Goal: Task Accomplishment & Management: Use online tool/utility

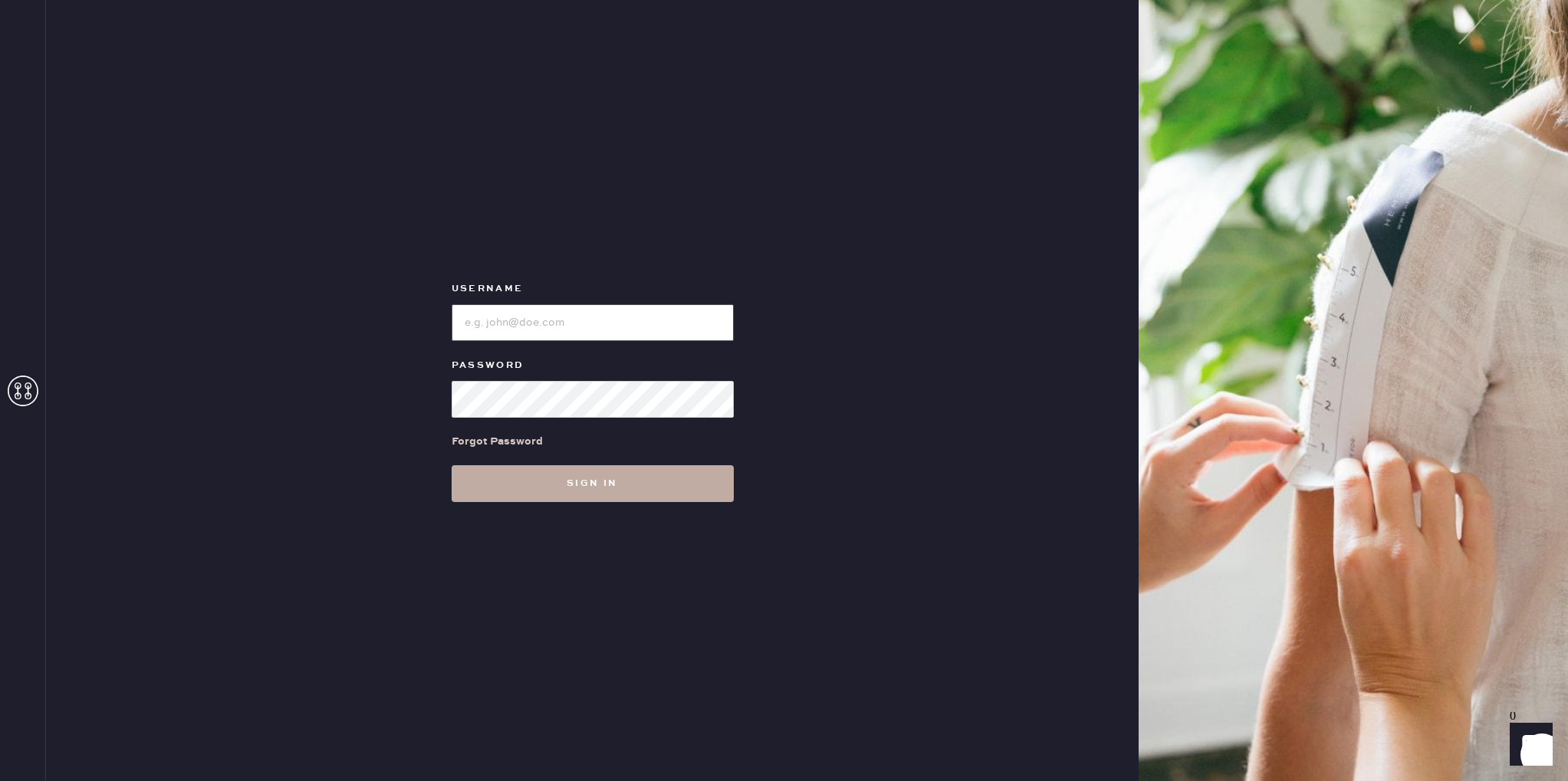
type input "reformationsantamonica"
click at [587, 494] on button "Sign in" at bounding box center [592, 483] width 282 height 37
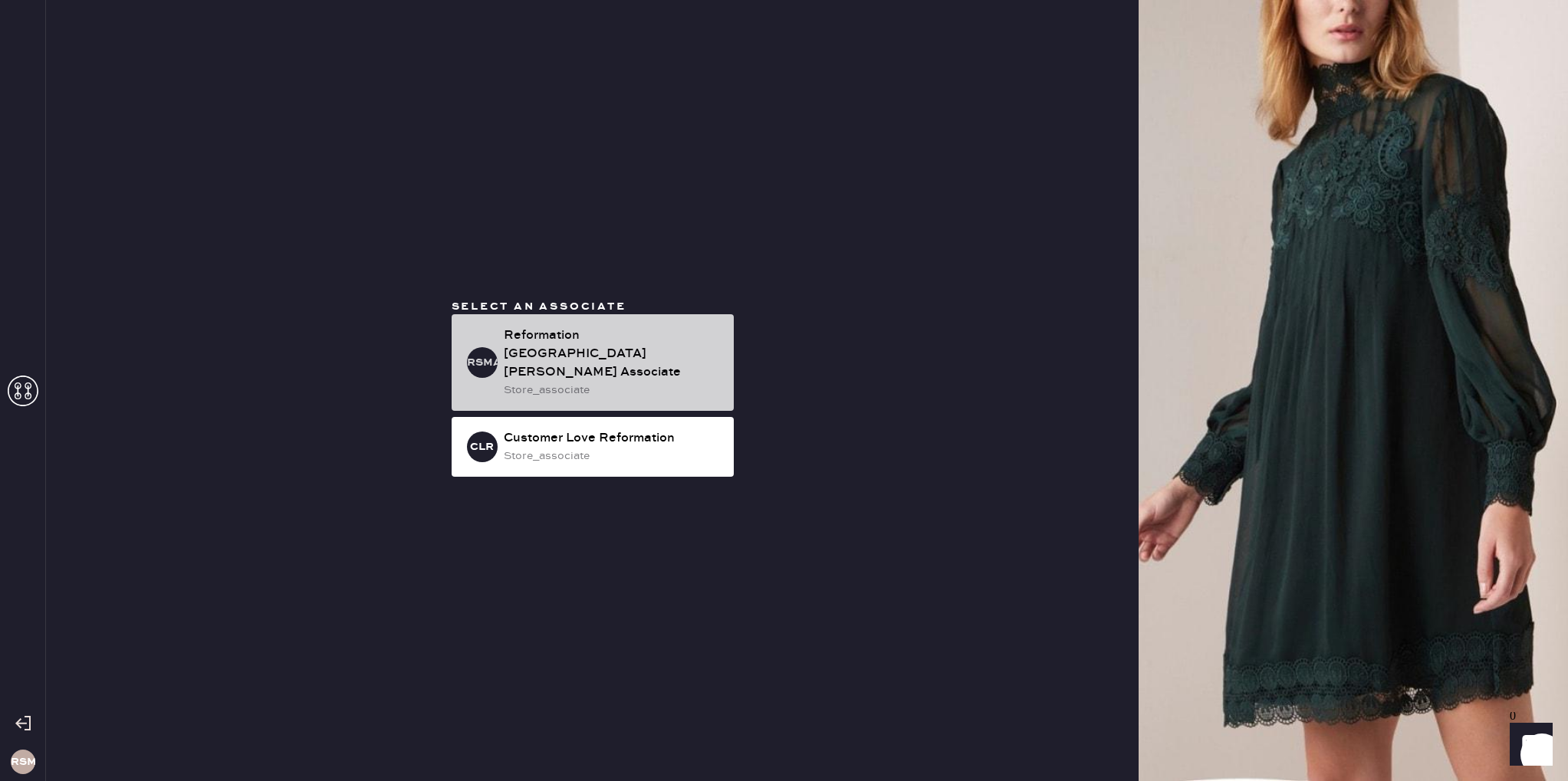
click at [588, 364] on div "Reformation [GEOGRAPHIC_DATA][PERSON_NAME] Associate" at bounding box center [613, 353] width 218 height 55
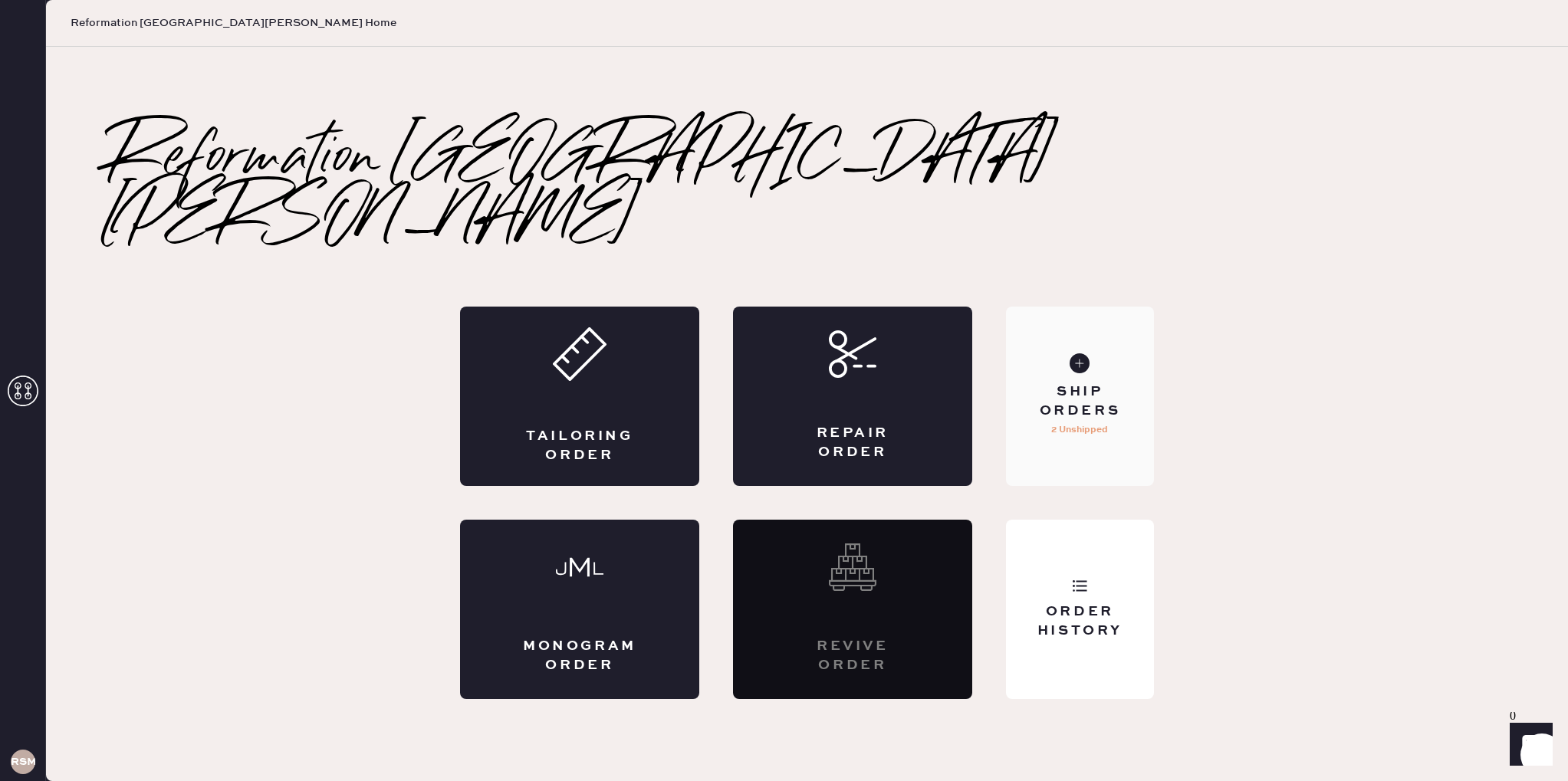
click at [1105, 382] on div "Ship Orders" at bounding box center [1080, 402] width 123 height 39
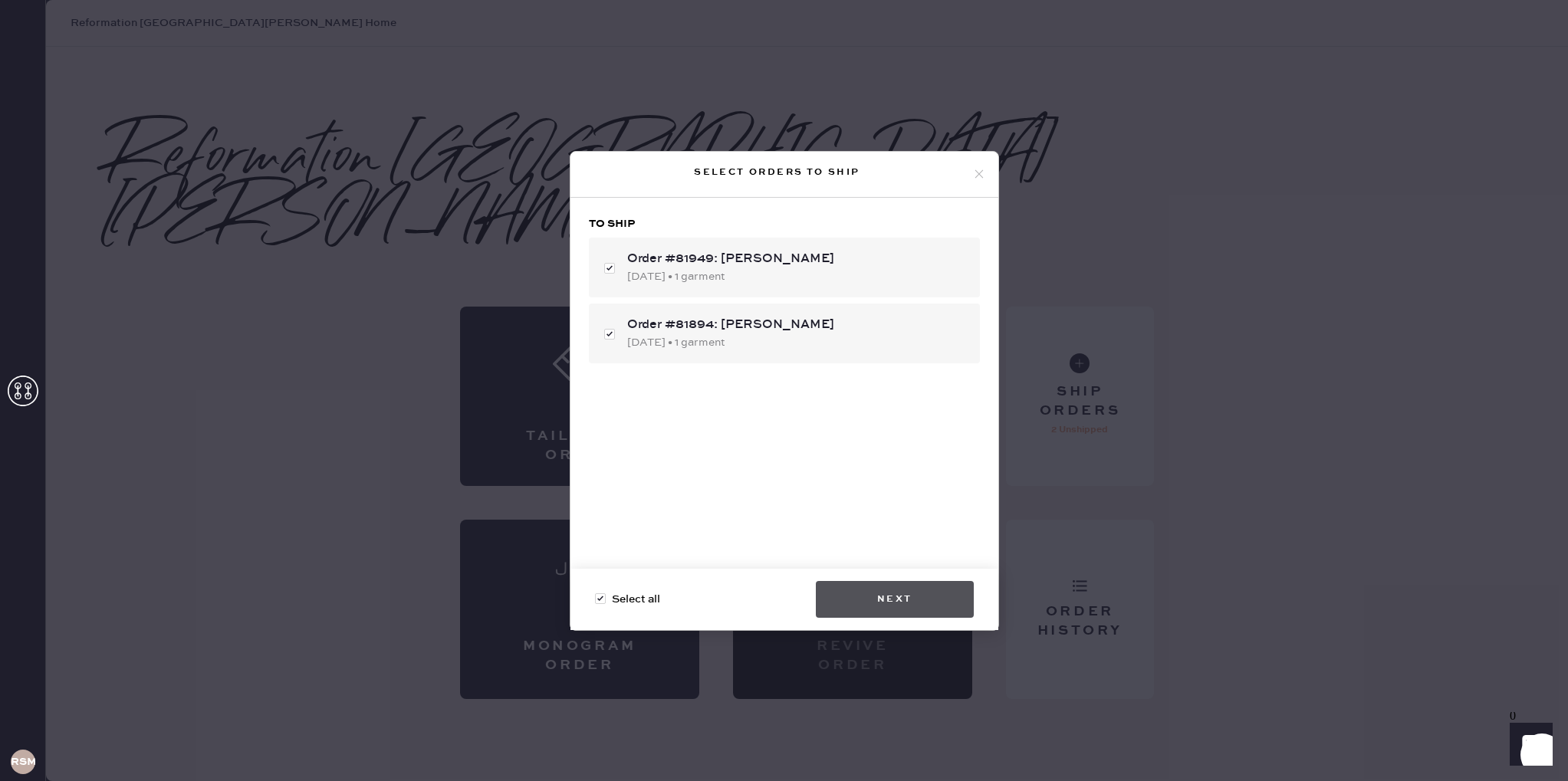
click at [881, 597] on button "Next" at bounding box center [895, 599] width 158 height 37
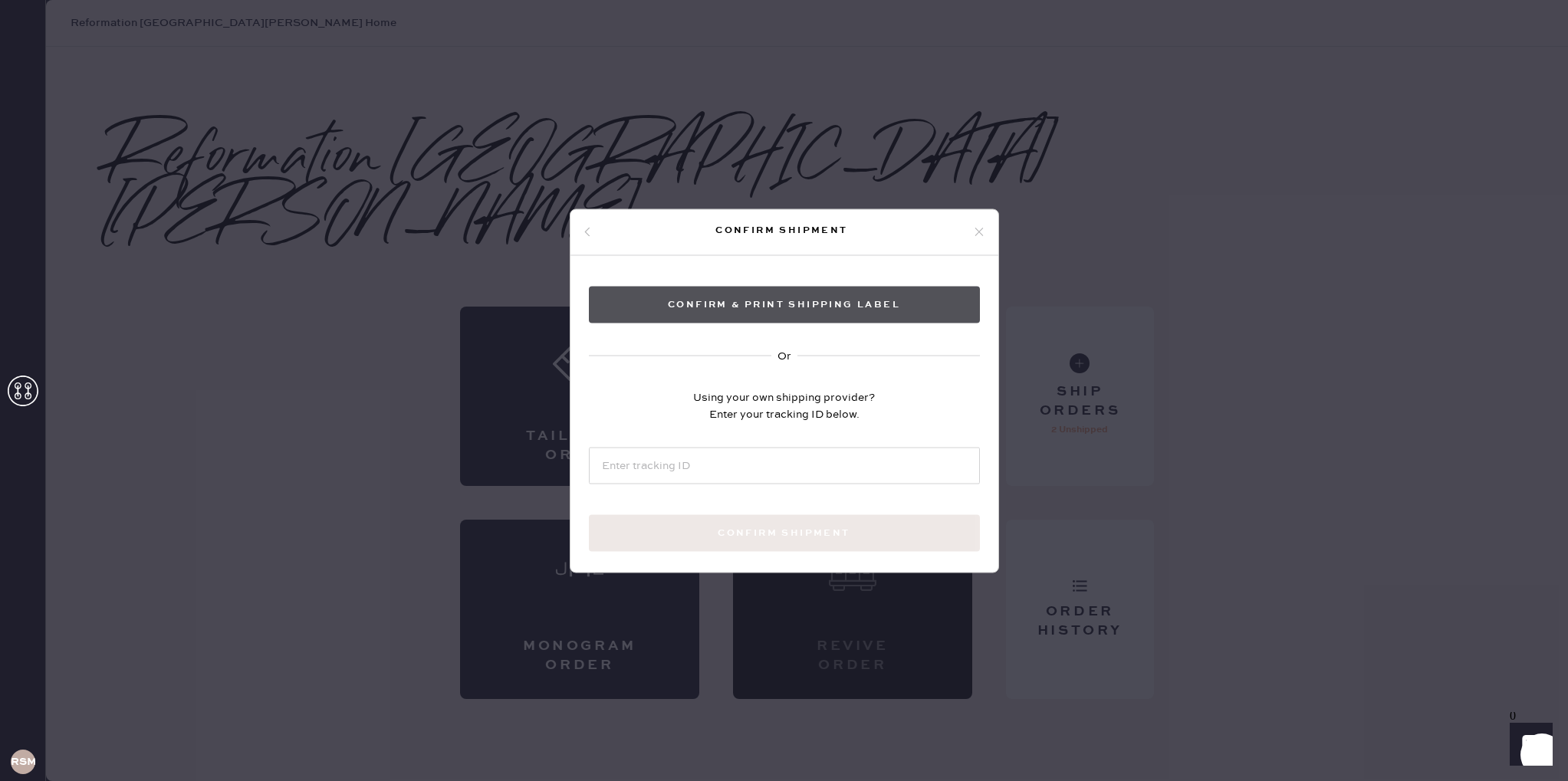
click at [775, 302] on button "Confirm & Print shipping label" at bounding box center [784, 304] width 391 height 37
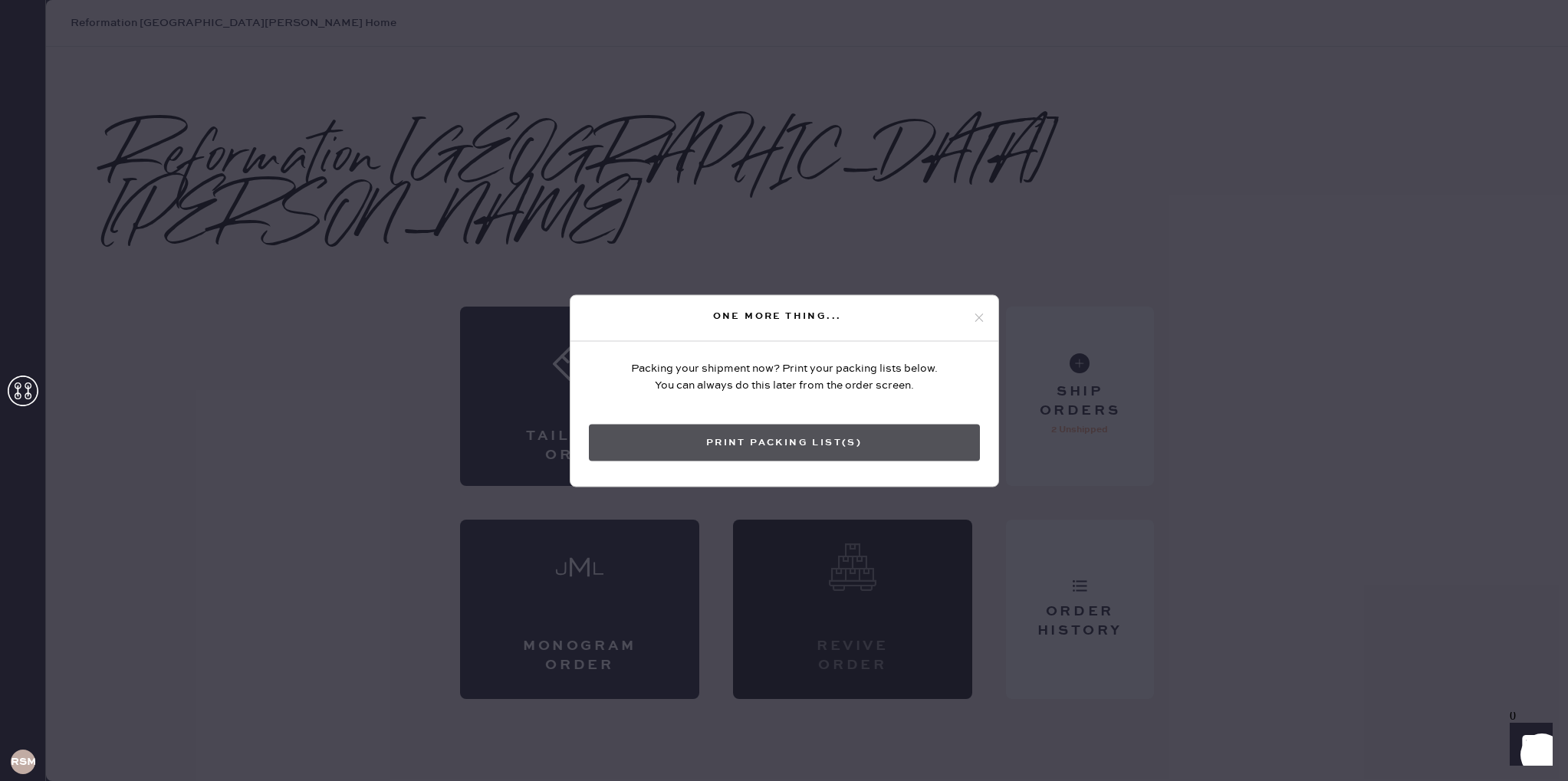
click at [814, 446] on button "Print Packing List(s)" at bounding box center [784, 442] width 391 height 37
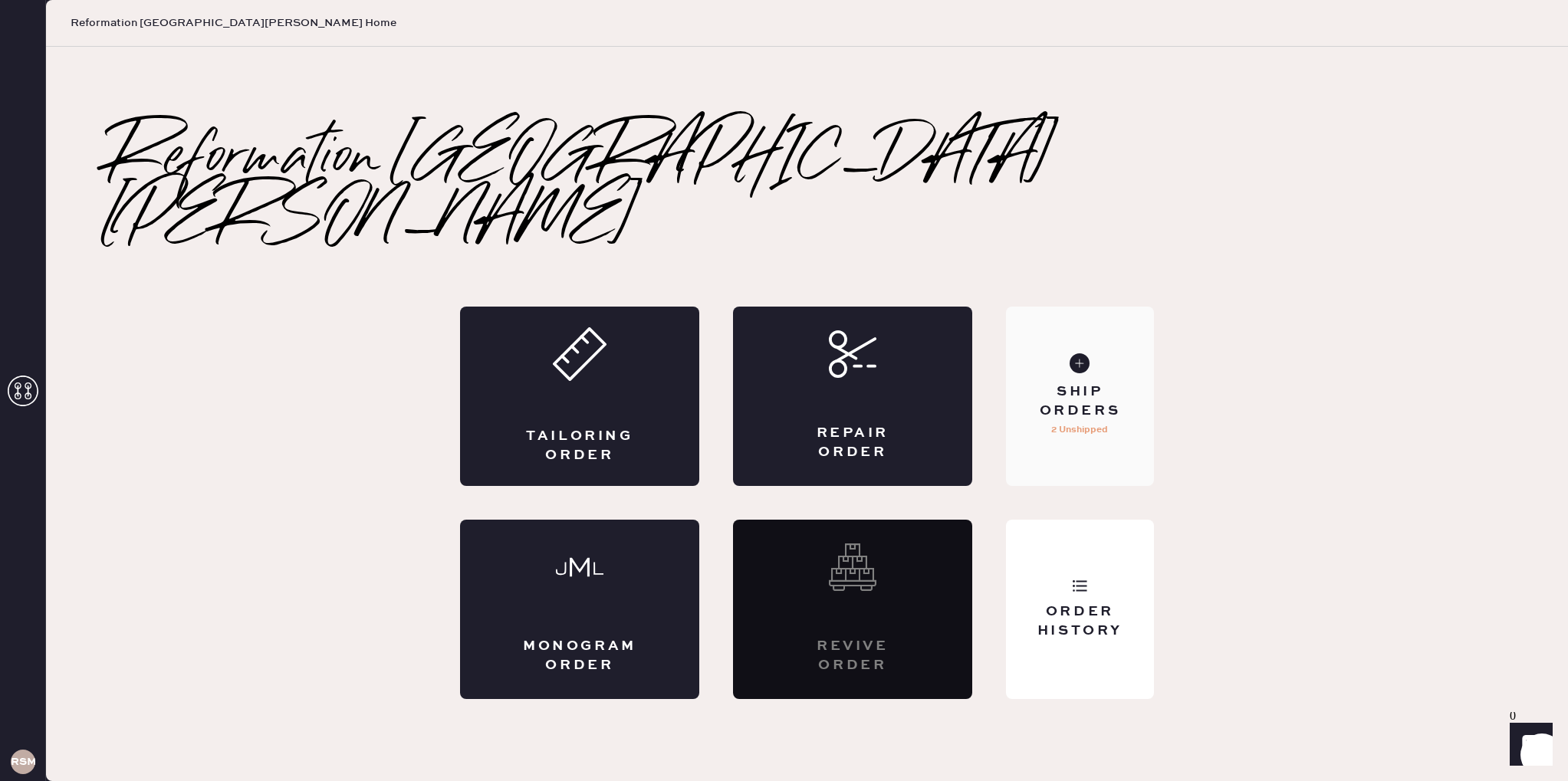
click at [1082, 413] on div "Ship Orders 2 Unshipped" at bounding box center [1081, 396] width 148 height 179
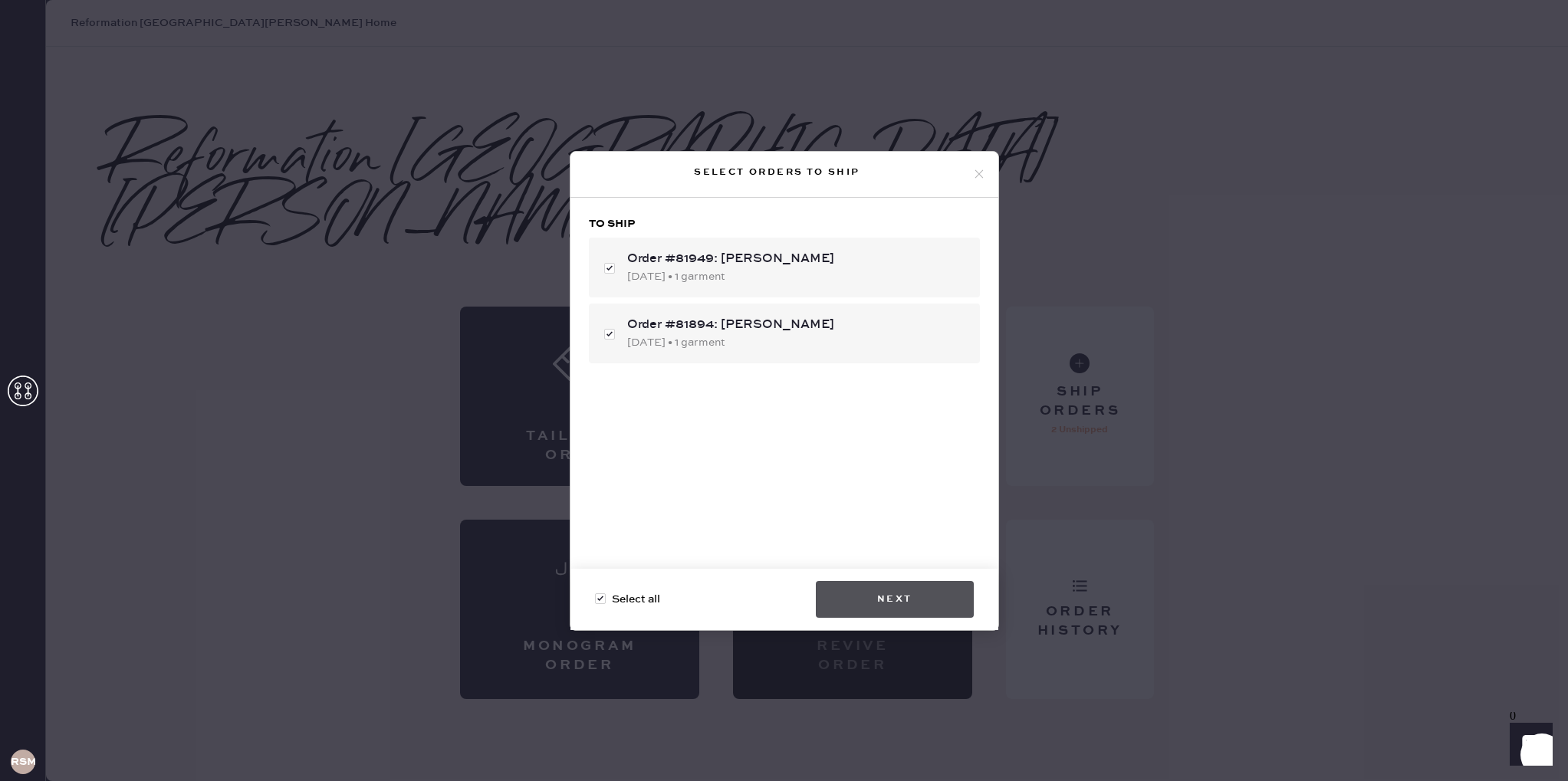
click at [897, 592] on button "Next" at bounding box center [895, 599] width 158 height 37
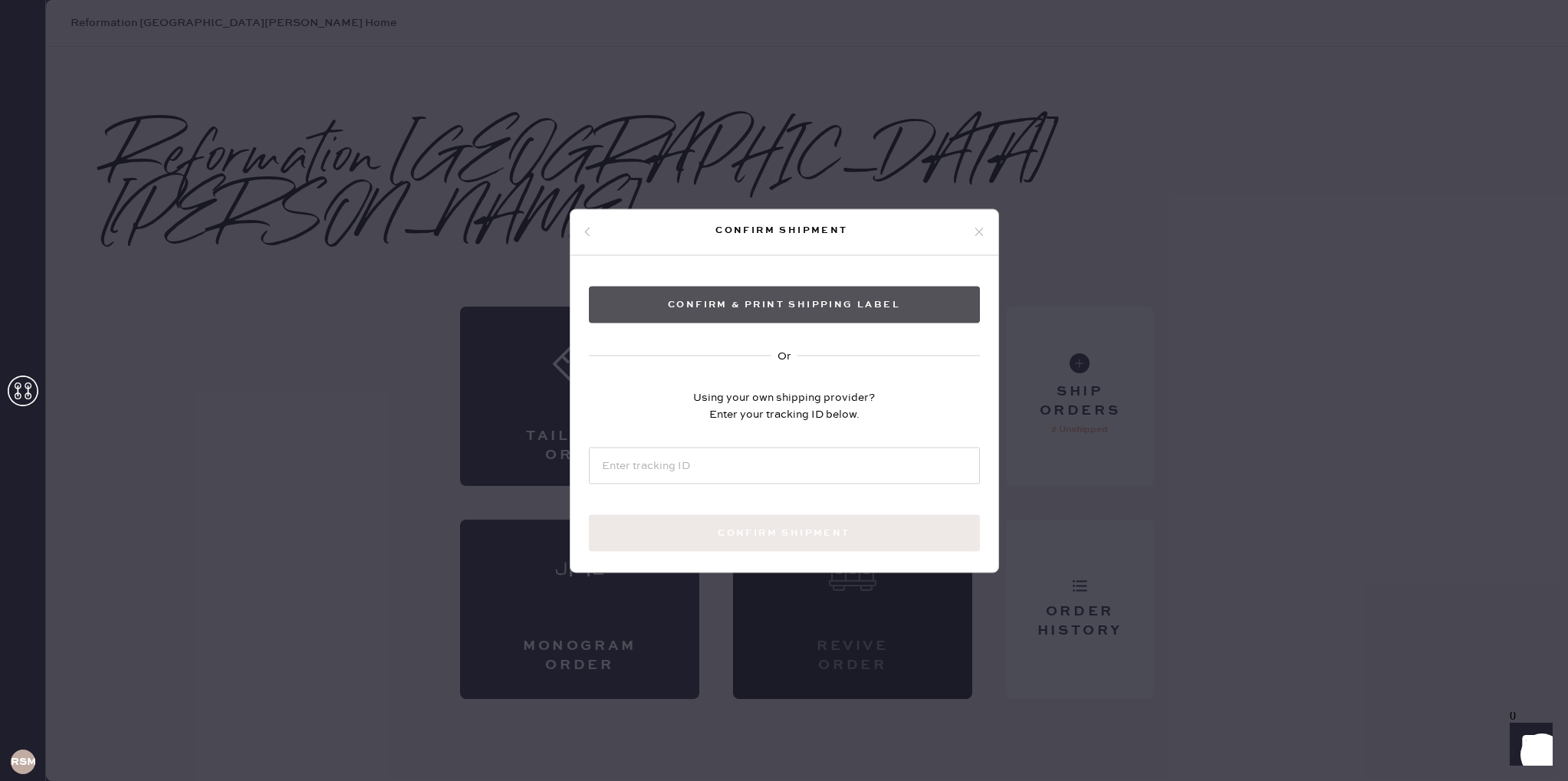
click at [814, 300] on button "Confirm & Print shipping label" at bounding box center [784, 304] width 391 height 37
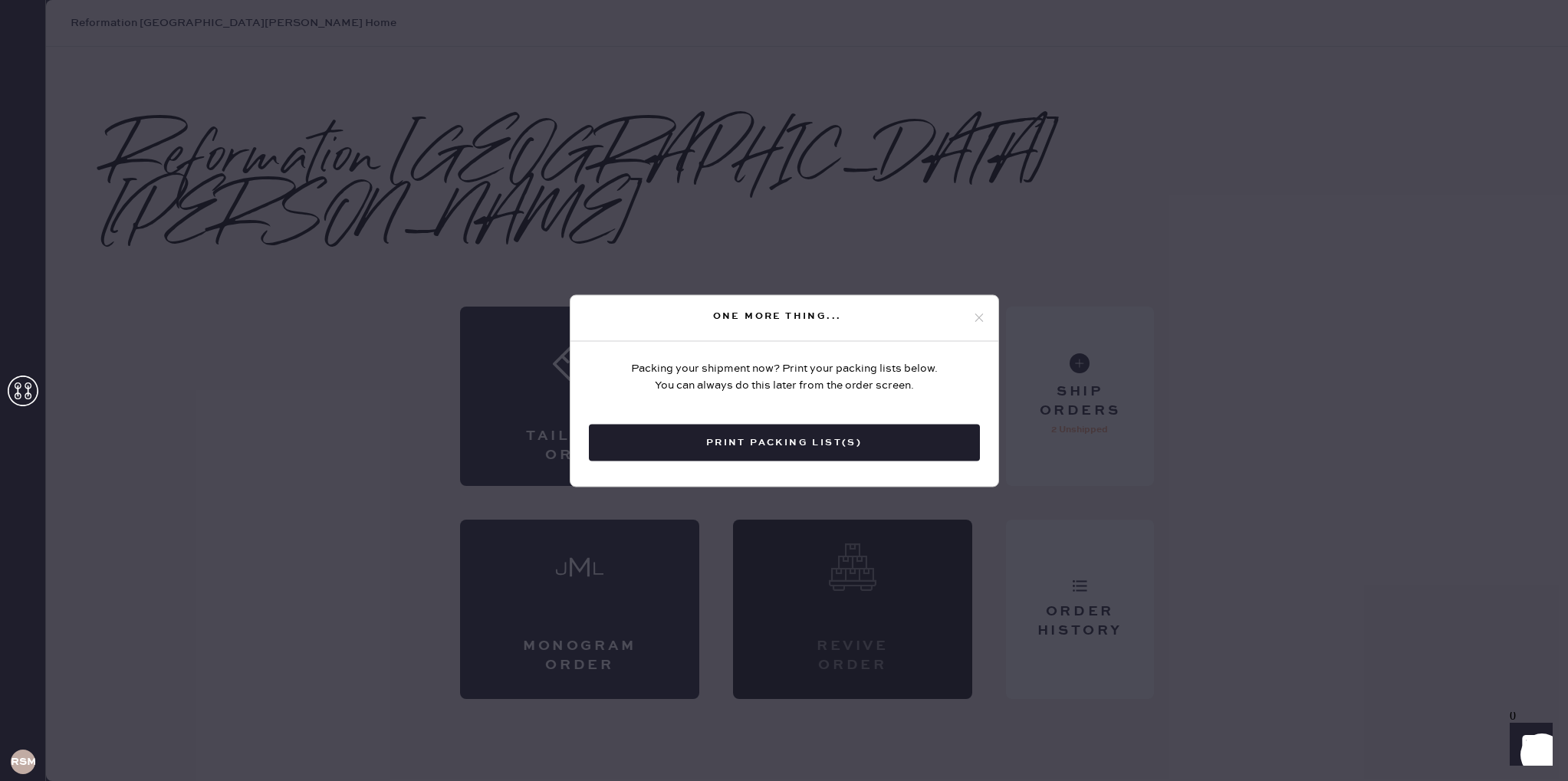
click at [971, 314] on div "One more thing..." at bounding box center [777, 316] width 389 height 18
click at [977, 319] on use at bounding box center [979, 318] width 9 height 9
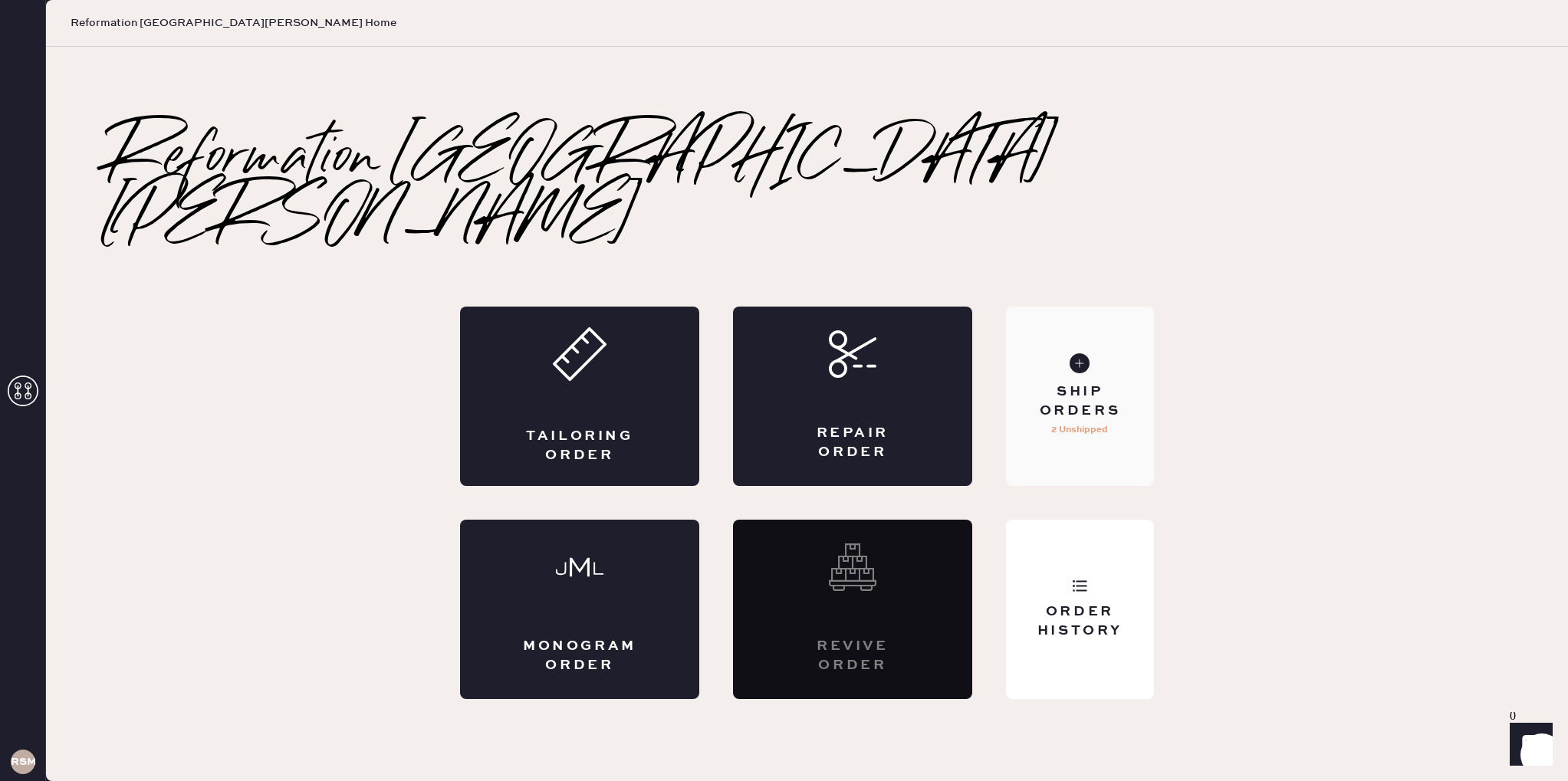
click at [1067, 382] on div "Ship Orders" at bounding box center [1080, 402] width 123 height 39
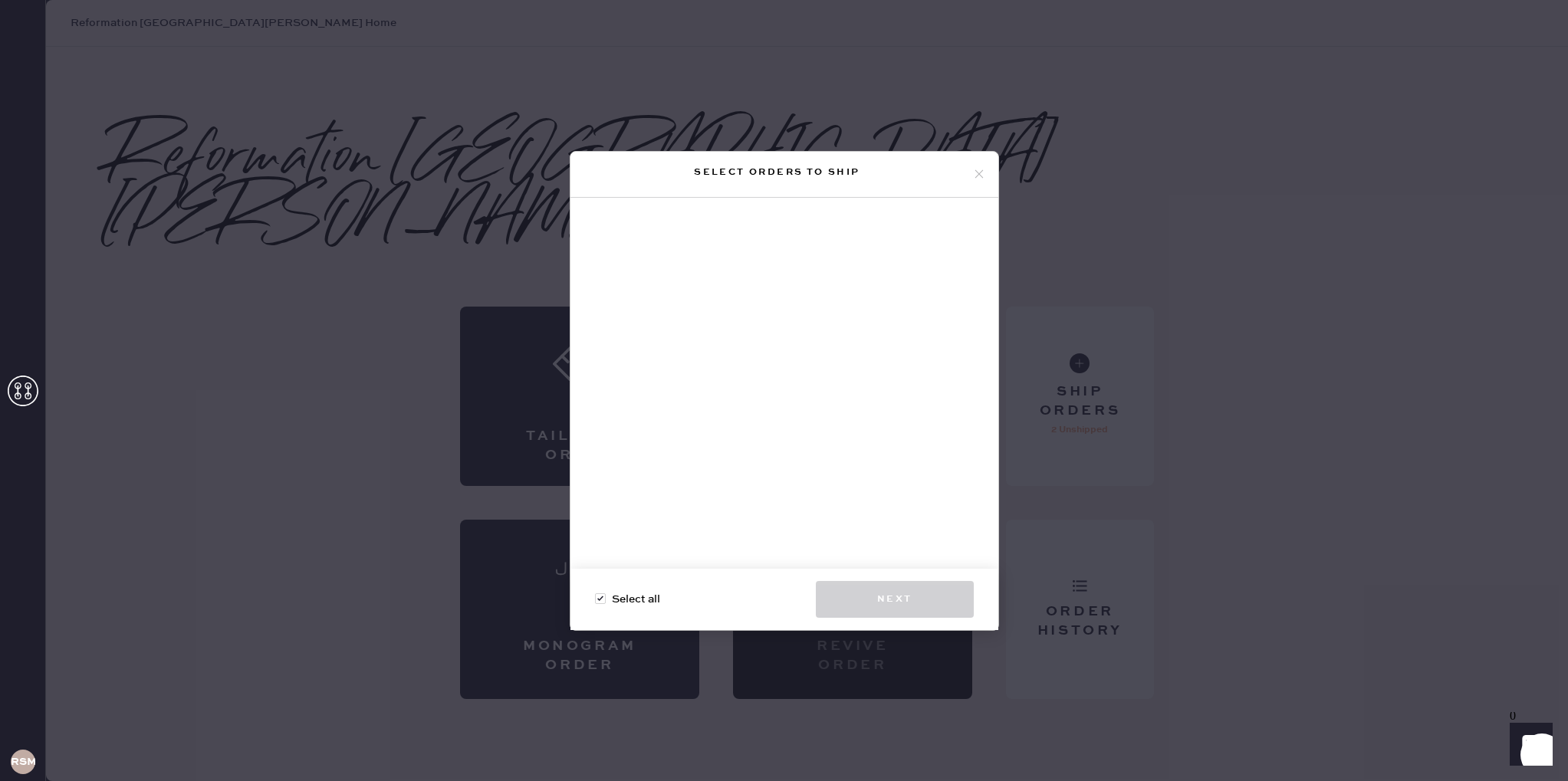
click at [976, 178] on icon at bounding box center [980, 174] width 13 height 13
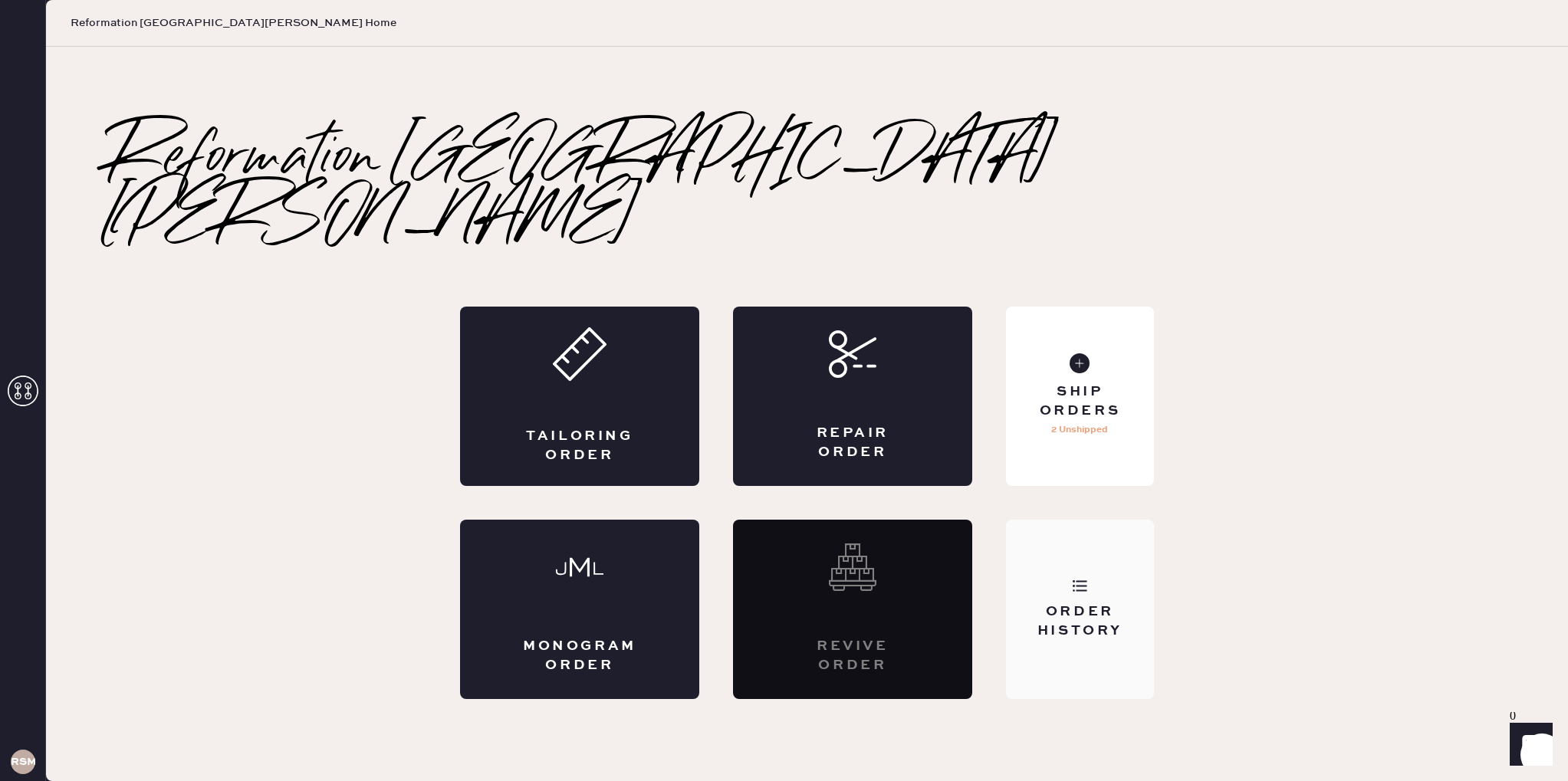
click at [1066, 525] on div "Order History" at bounding box center [1081, 610] width 148 height 179
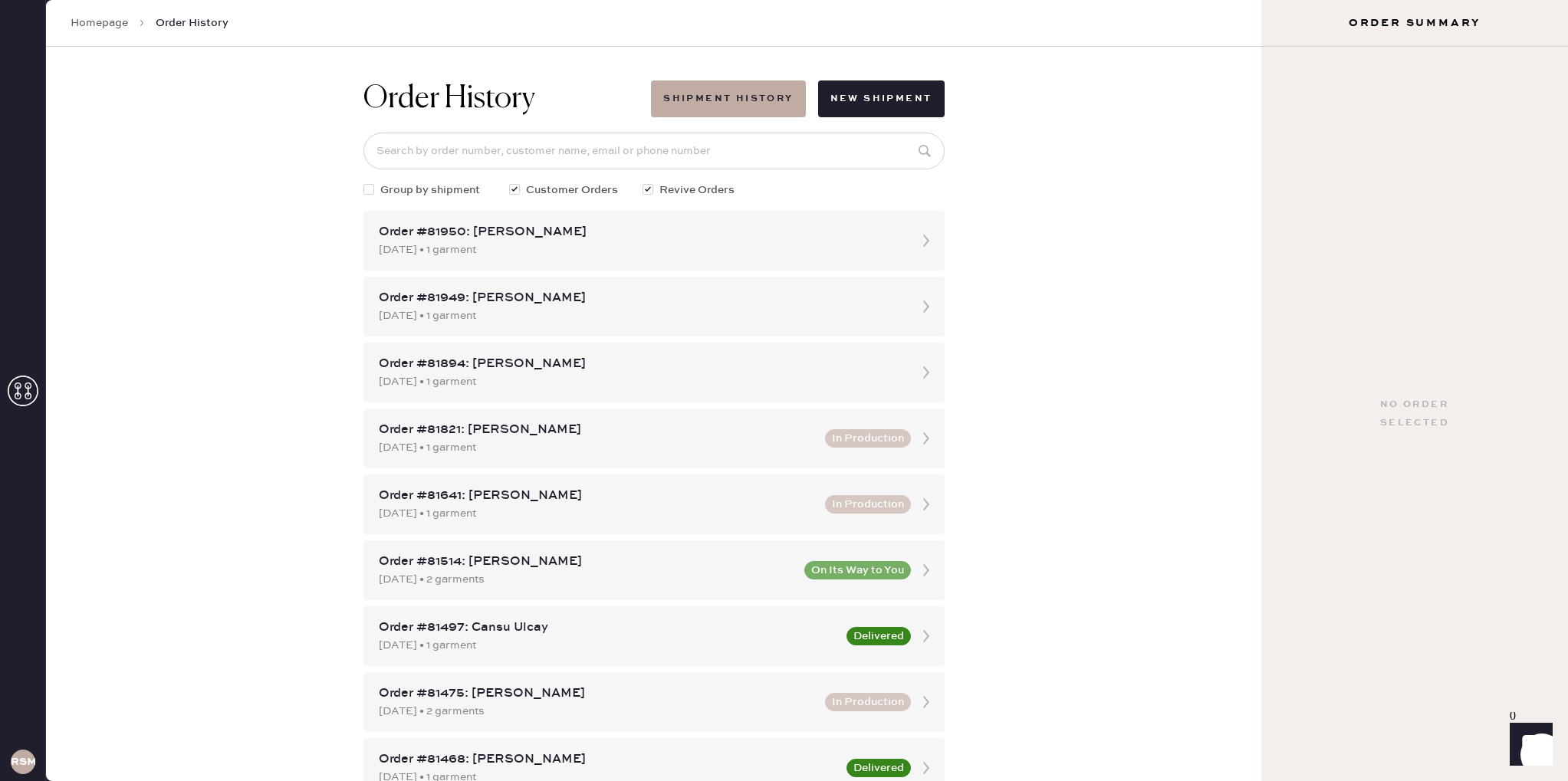
scroll to position [2, 0]
click at [811, 231] on div "Order #81950: [PERSON_NAME]" at bounding box center [640, 230] width 523 height 18
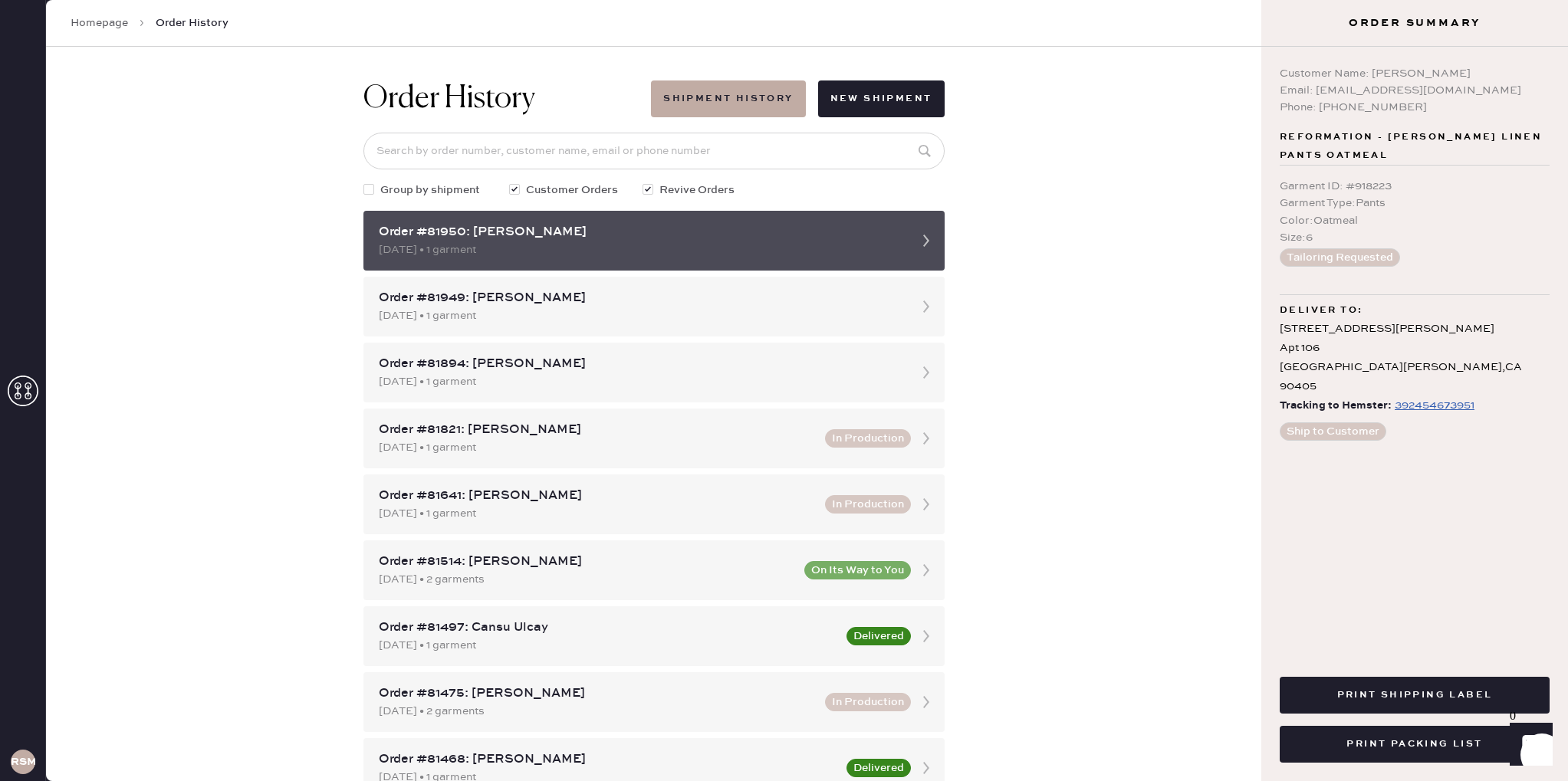
click at [932, 241] on icon at bounding box center [927, 241] width 31 height 31
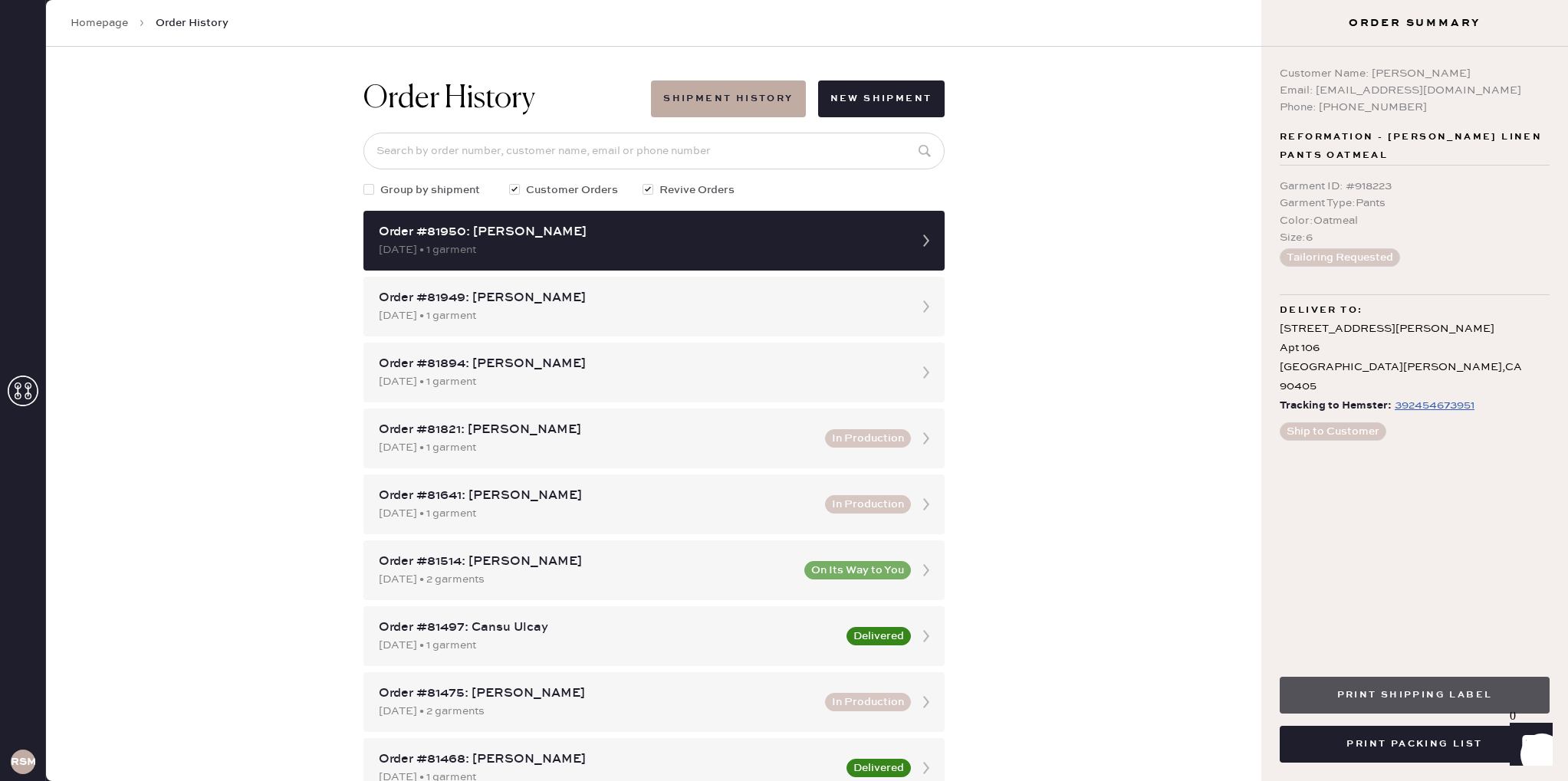
click at [1393, 694] on button "Print Shipping Label" at bounding box center [1415, 695] width 270 height 37
